Goal: Task Accomplishment & Management: Use online tool/utility

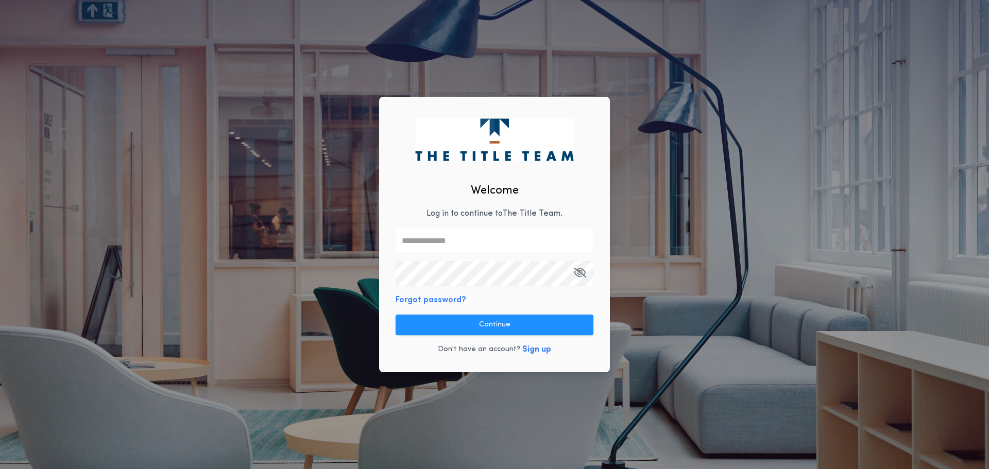
click at [489, 247] on input "text" at bounding box center [495, 240] width 198 height 25
click at [0, 469] on com-1password-button at bounding box center [0, 469] width 0 height 0
click at [516, 247] on input "text" at bounding box center [495, 240] width 198 height 25
paste input "**********"
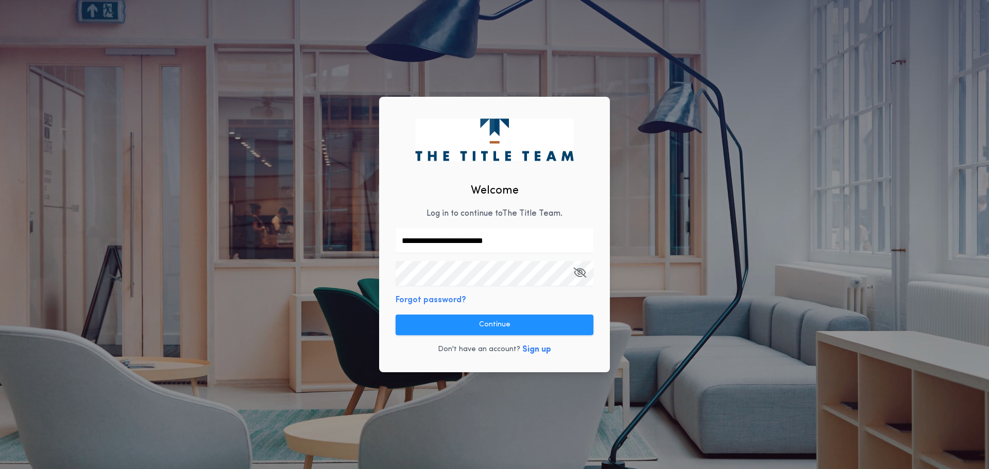
type input "**********"
click at [511, 319] on button "Continue" at bounding box center [495, 325] width 198 height 21
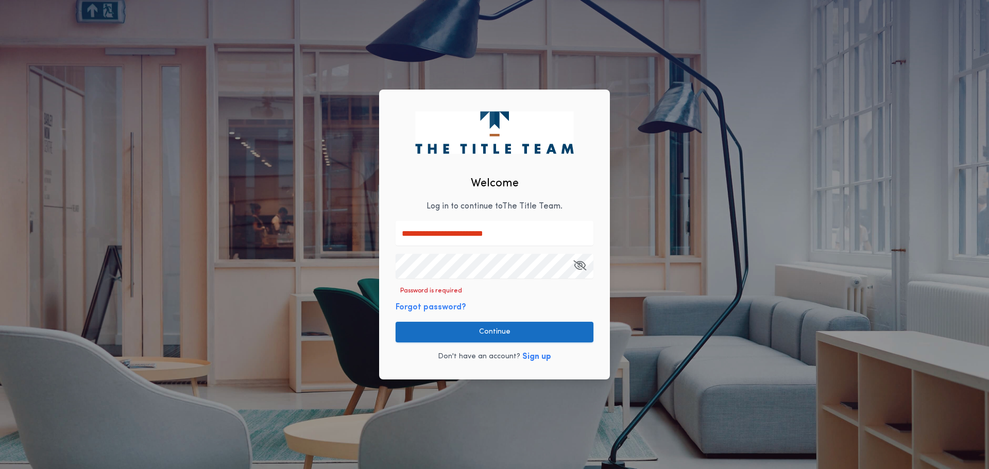
click at [507, 331] on button "Continue" at bounding box center [495, 332] width 198 height 21
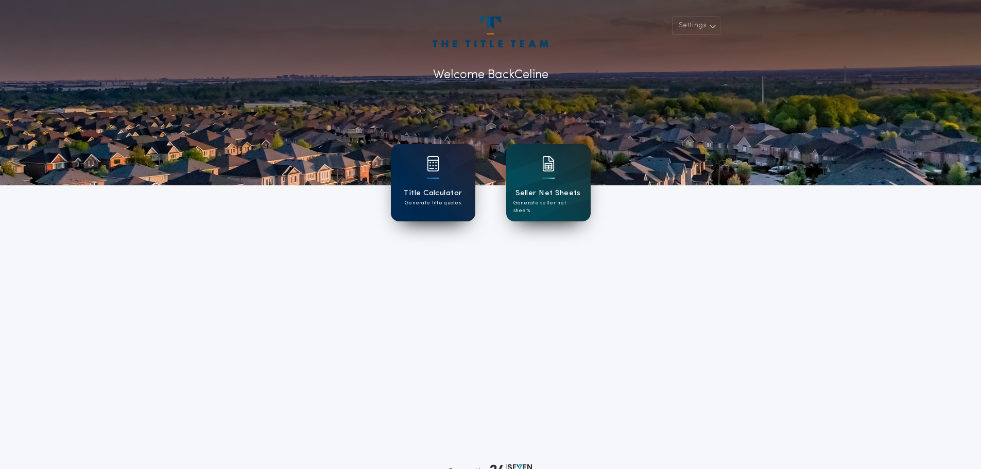
click at [422, 165] on div "Title Calculator Generate title quotes" at bounding box center [433, 182] width 84 height 77
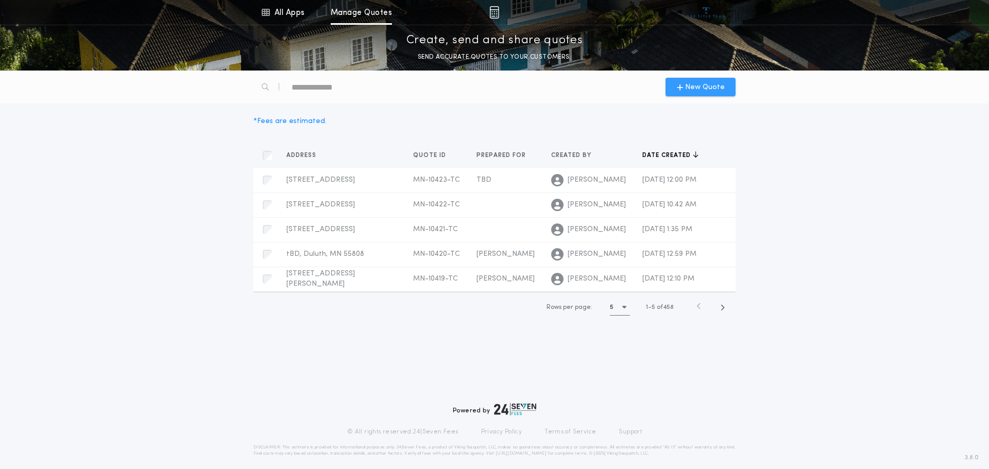
click at [711, 90] on span "New Quote" at bounding box center [705, 87] width 40 height 11
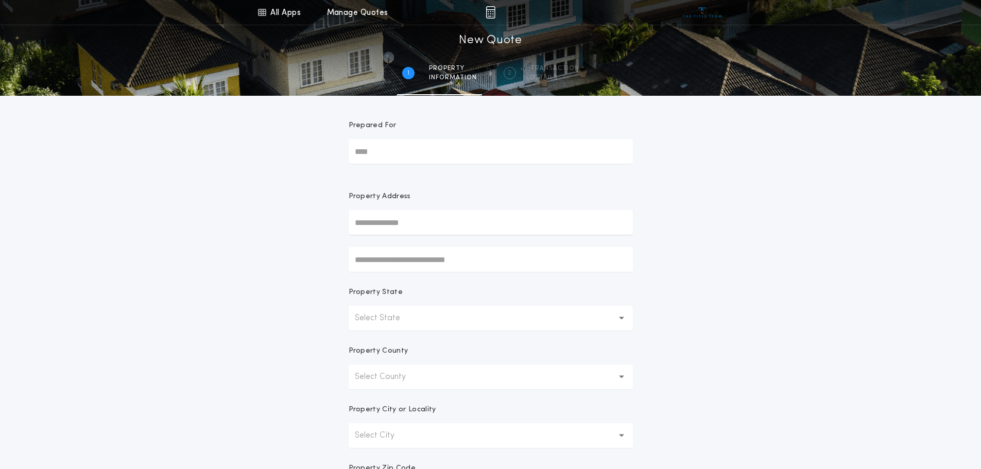
click at [368, 146] on input "Prepared For" at bounding box center [491, 151] width 284 height 25
type input "******"
click at [400, 224] on input "text" at bounding box center [491, 222] width 284 height 25
type input "*******"
click at [756, 292] on div "All Apps Title Calculator Seller Net Sheets Menu All Apps Manage Quotes 1 /2 Ne…" at bounding box center [490, 294] width 981 height 589
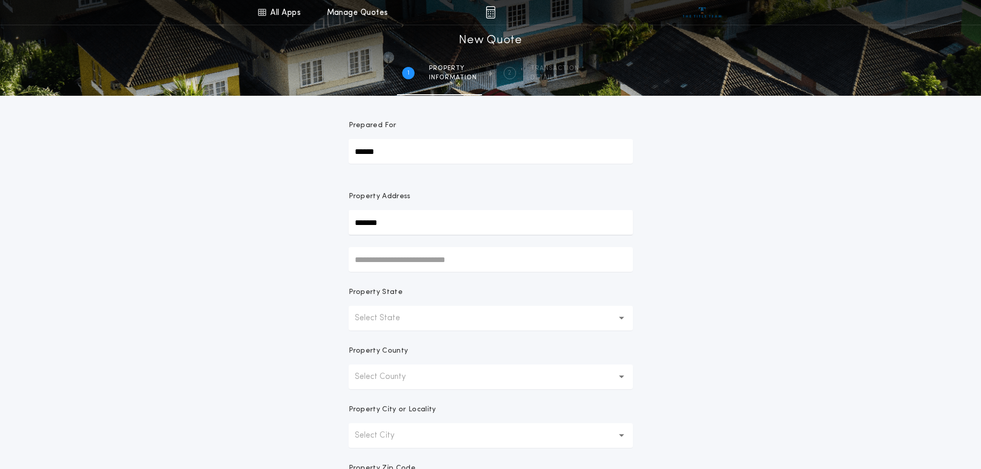
drag, startPoint x: 403, startPoint y: 319, endPoint x: 434, endPoint y: 315, distance: 31.2
click at [409, 319] on p "Select State" at bounding box center [386, 318] width 62 height 12
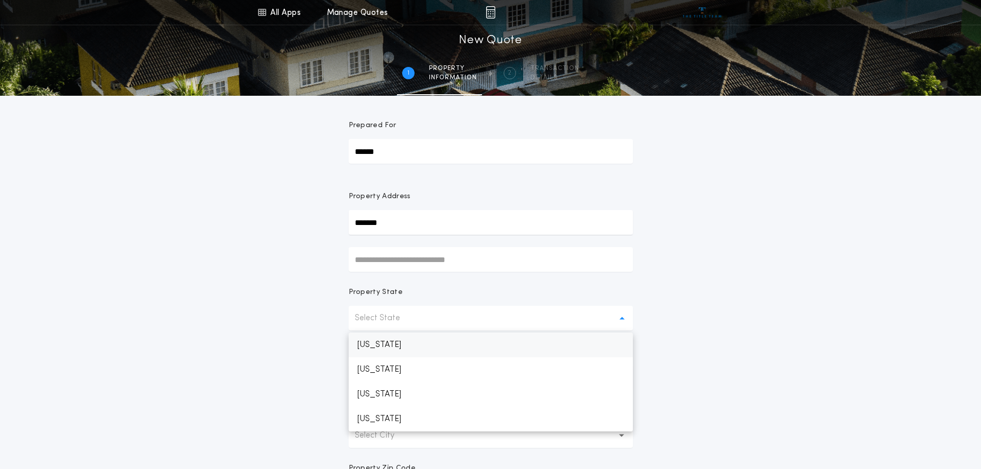
click at [430, 344] on p "[US_STATE]" at bounding box center [491, 345] width 284 height 25
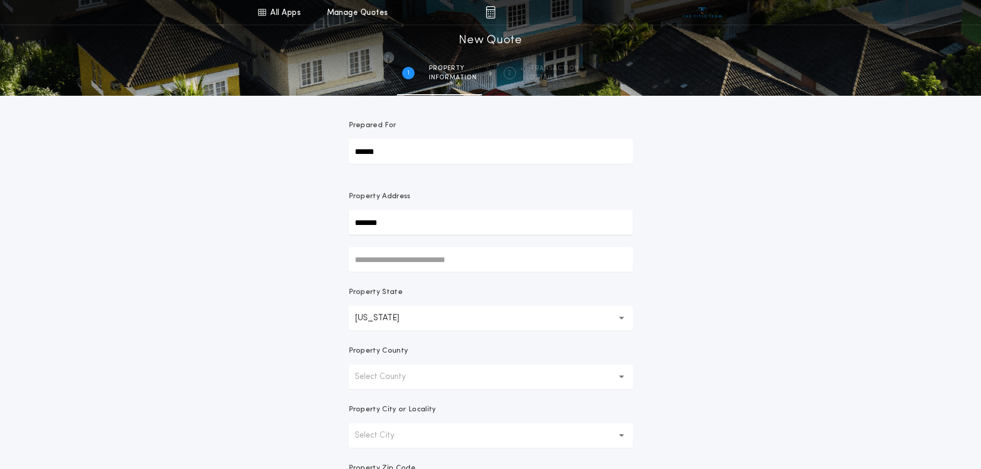
click at [622, 378] on icon "button" at bounding box center [622, 377] width 6 height 4
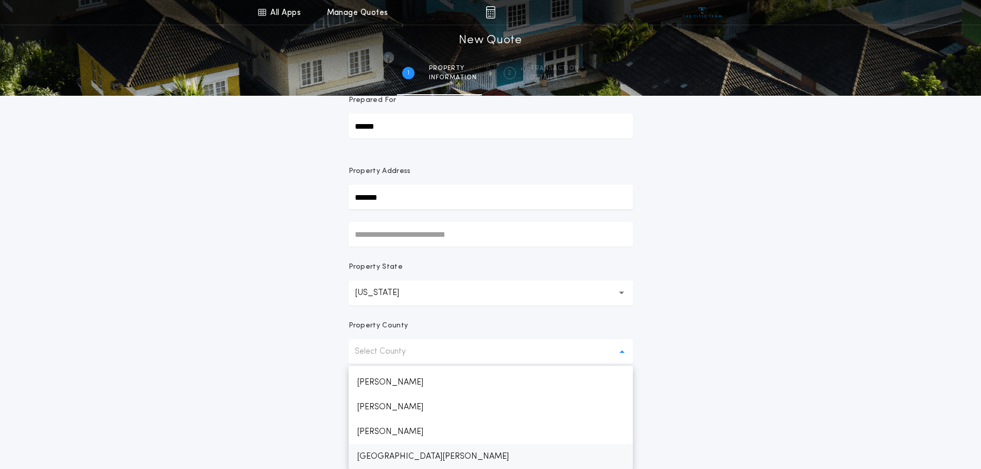
scroll to position [1677, 0]
drag, startPoint x: 377, startPoint y: 456, endPoint x: 645, endPoint y: 321, distance: 300.4
click at [378, 456] on p "[GEOGRAPHIC_DATA][PERSON_NAME]" at bounding box center [491, 456] width 284 height 25
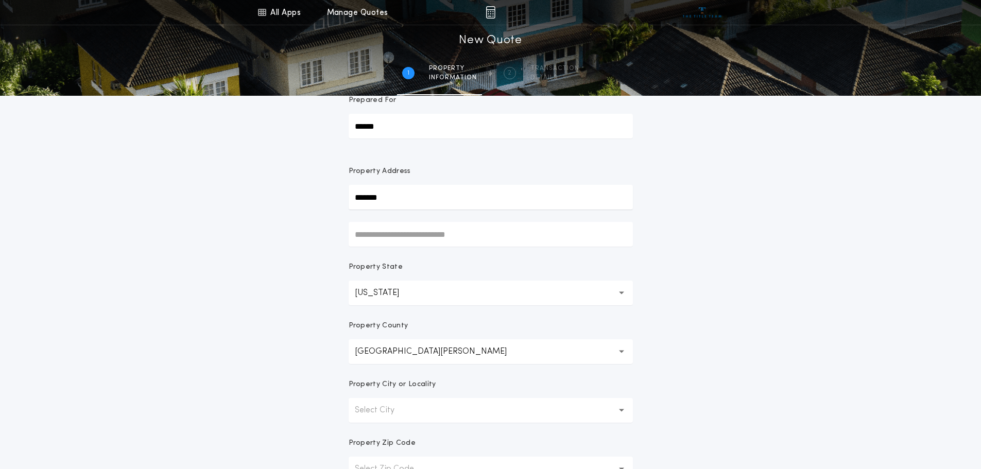
click at [622, 409] on icon "button" at bounding box center [622, 410] width 6 height 3
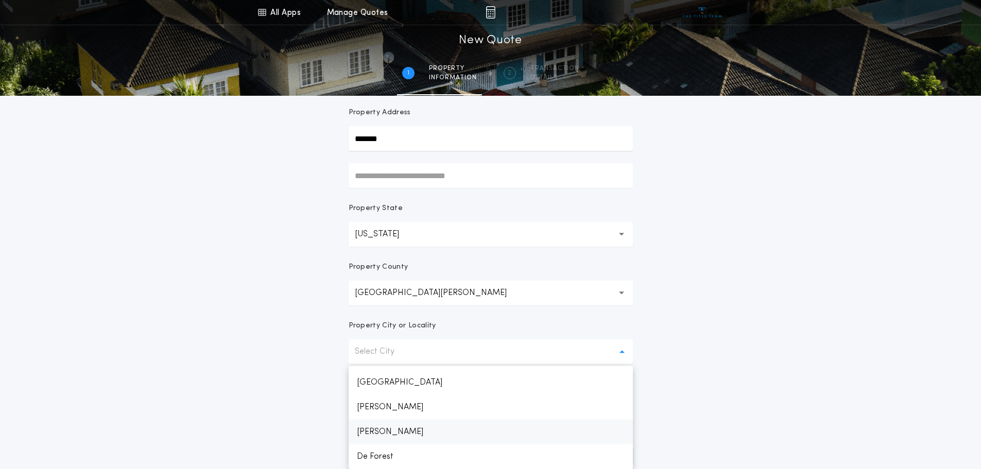
scroll to position [814, 0]
click at [404, 430] on p "Duluth" at bounding box center [491, 430] width 284 height 25
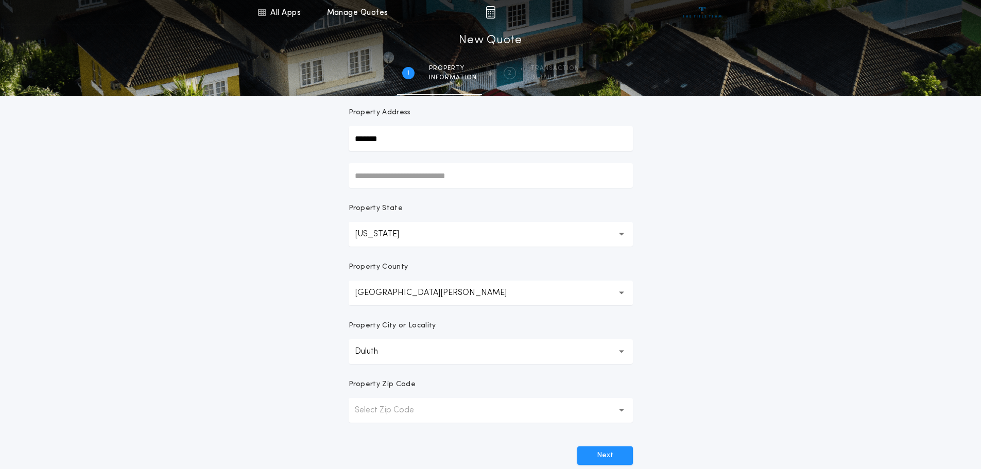
click at [506, 407] on button "Select Zip Code" at bounding box center [491, 410] width 284 height 25
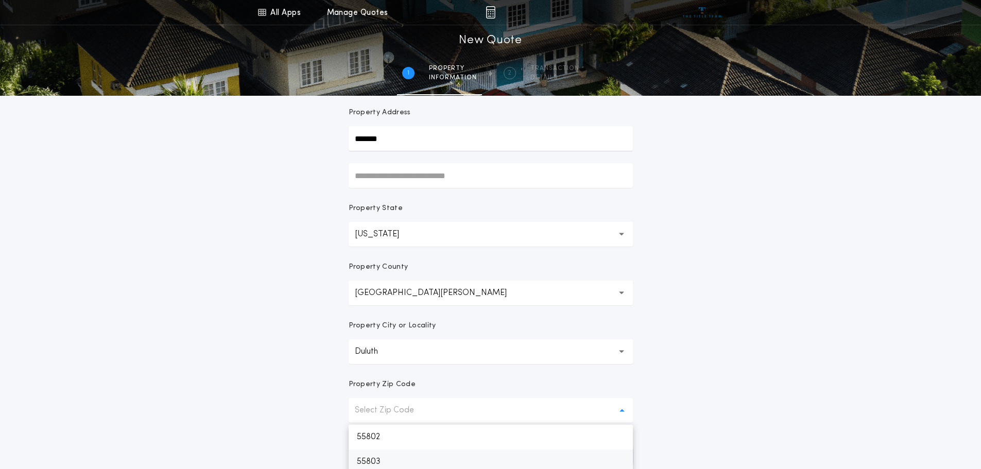
click at [385, 464] on p "55803" at bounding box center [491, 462] width 284 height 25
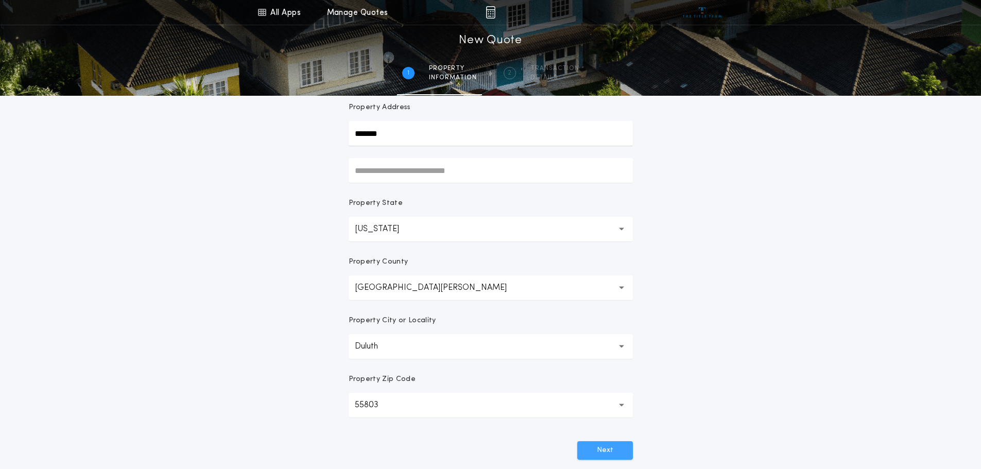
click at [608, 454] on button "Next" at bounding box center [605, 450] width 56 height 19
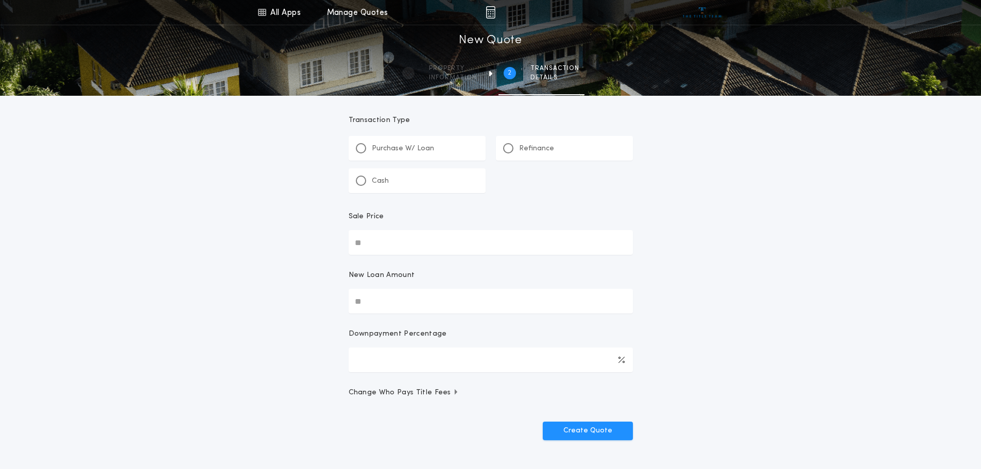
scroll to position [0, 0]
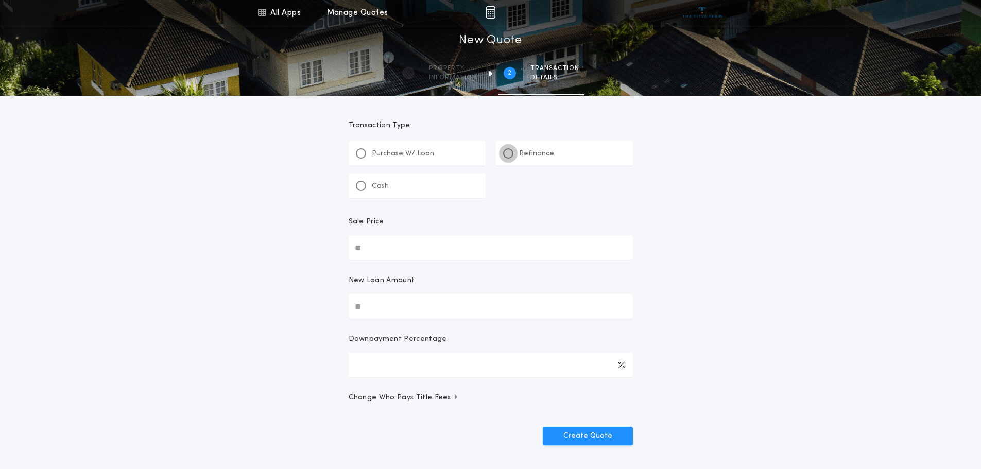
click at [509, 153] on div at bounding box center [508, 153] width 5 height 5
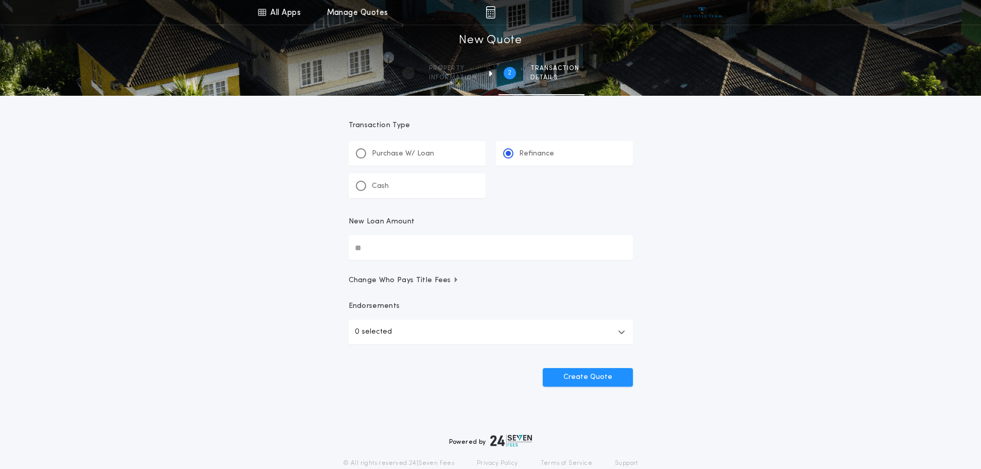
click at [376, 247] on input "New Loan Amount" at bounding box center [491, 247] width 284 height 25
type input "********"
click at [590, 379] on button "Create Quote" at bounding box center [588, 377] width 90 height 19
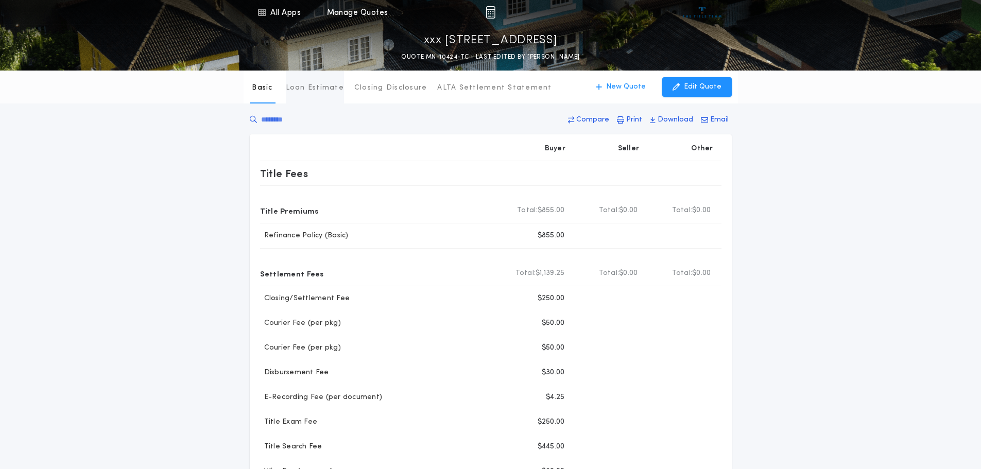
click at [311, 89] on p "Loan Estimate" at bounding box center [315, 88] width 58 height 10
